Goal: Task Accomplishment & Management: Use online tool/utility

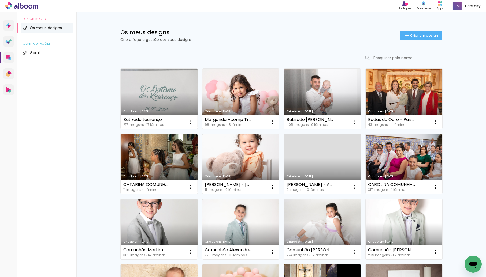
click at [234, 87] on link "Criado em [DATE]" at bounding box center [240, 99] width 77 height 61
click at [396, 61] on input at bounding box center [408, 57] width 76 height 11
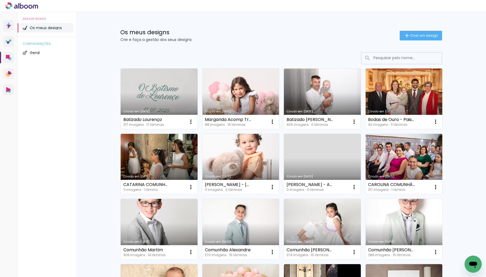
click at [183, 96] on link "Criado em [DATE]" at bounding box center [159, 99] width 77 height 61
